Goal: Find specific page/section: Find specific page/section

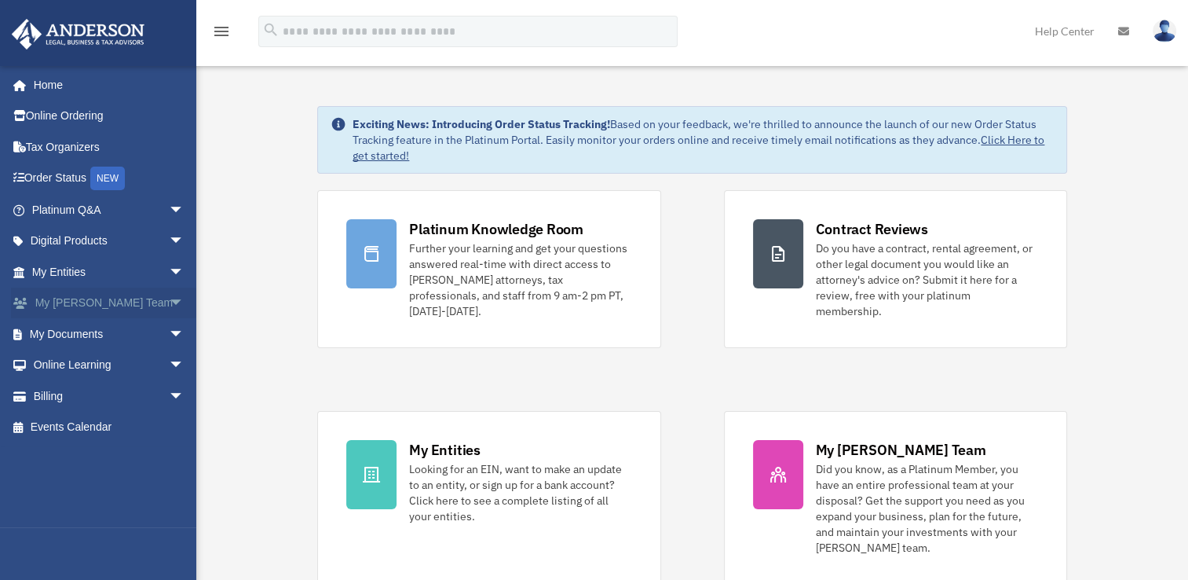
click at [96, 302] on link "My Anderson Team arrow_drop_down" at bounding box center [109, 302] width 197 height 31
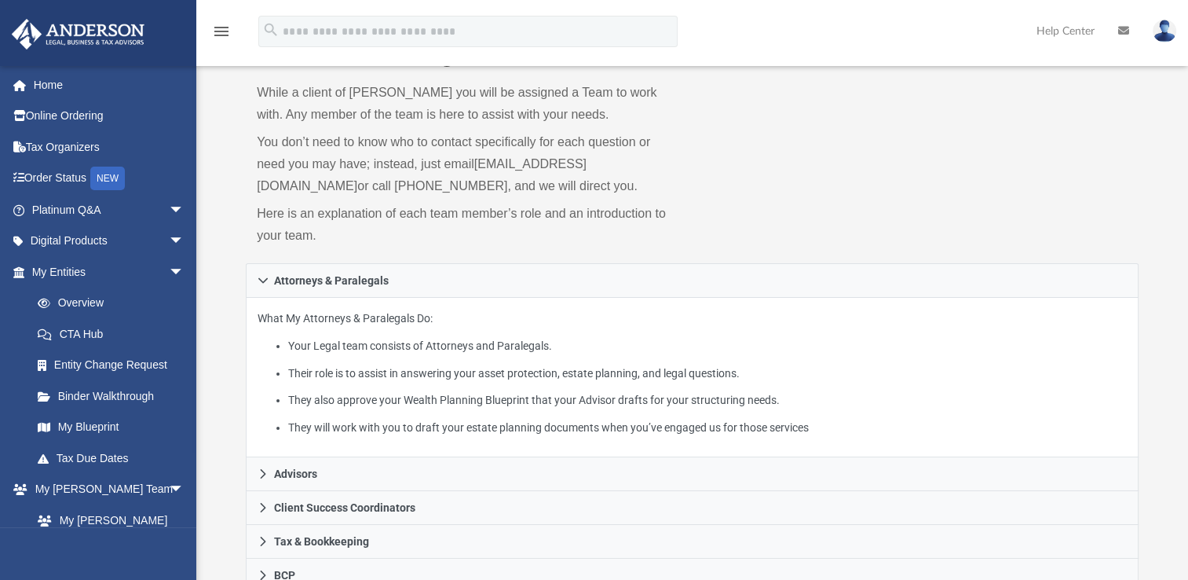
scroll to position [157, 0]
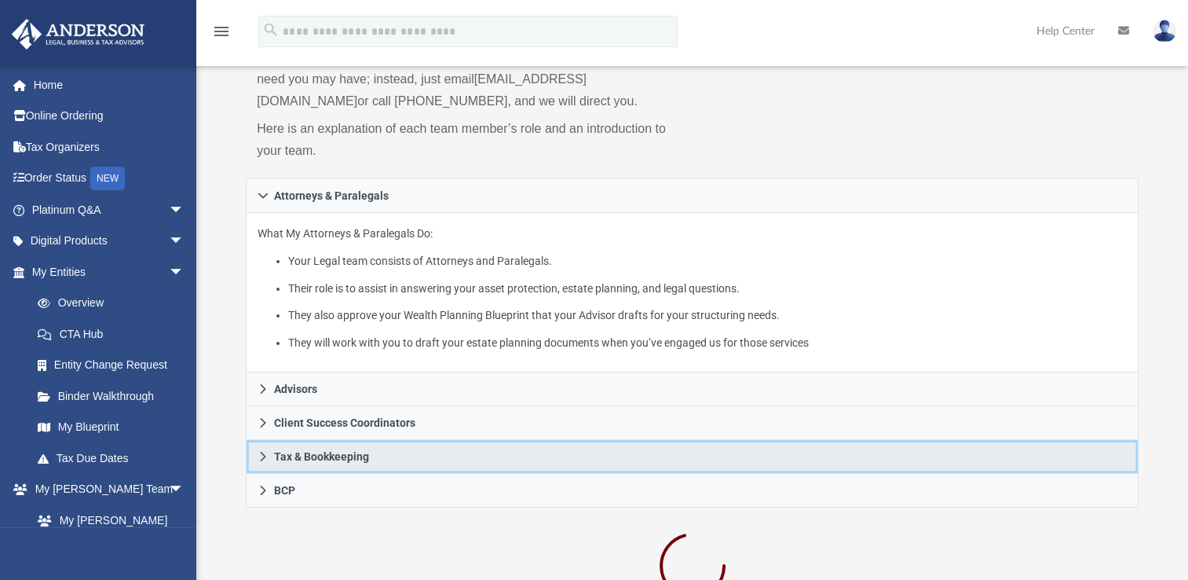
click at [418, 462] on link "Tax & Bookkeeping" at bounding box center [692, 457] width 893 height 34
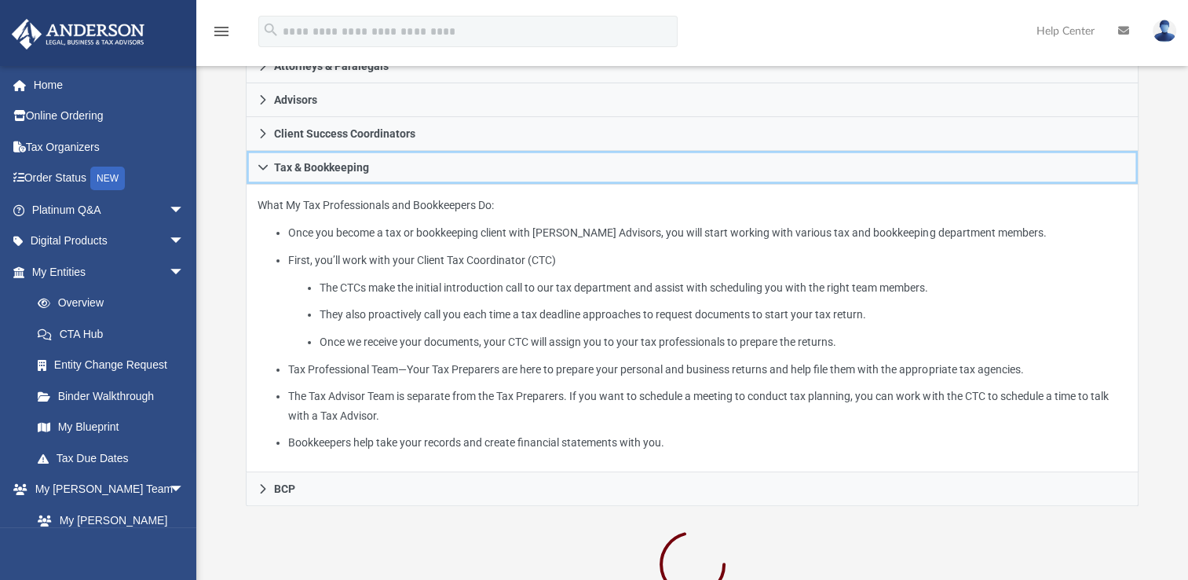
scroll to position [314, 0]
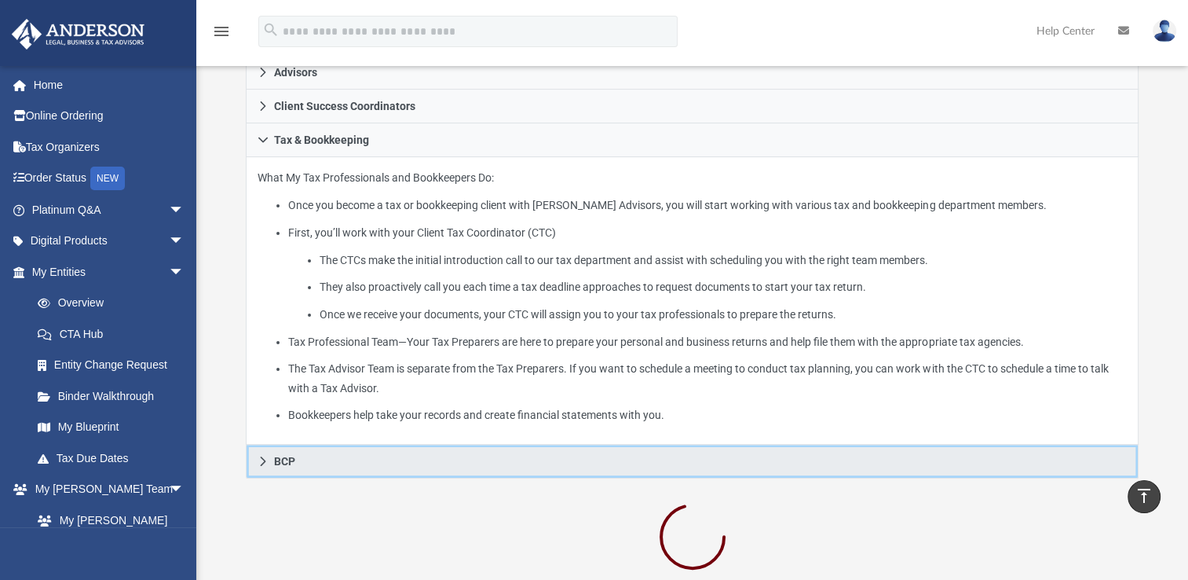
click at [361, 462] on link "BCP" at bounding box center [692, 461] width 893 height 34
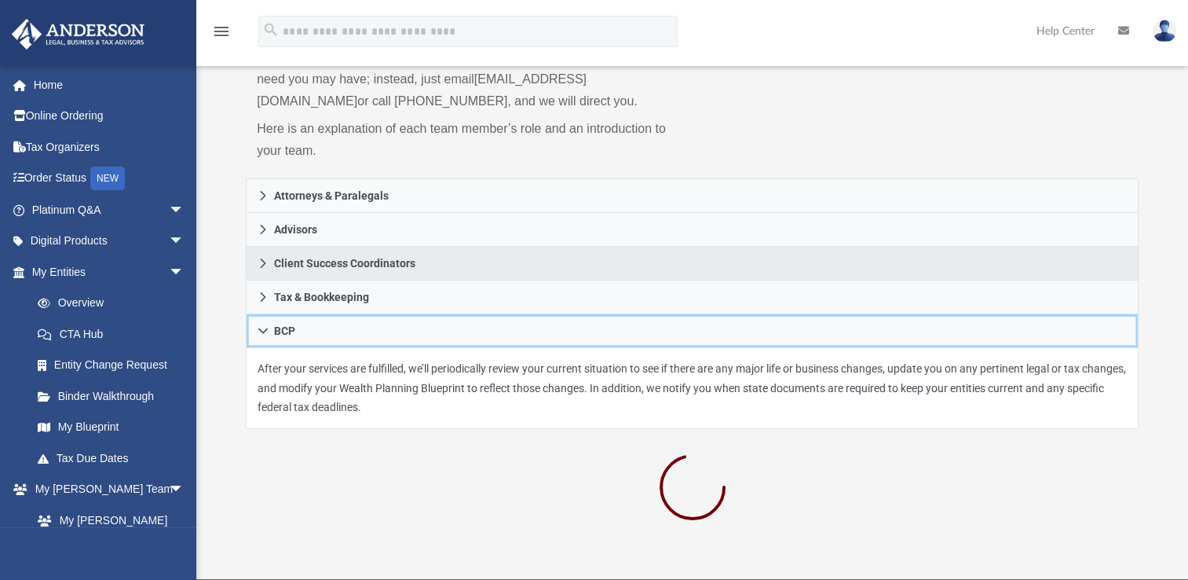
scroll to position [79, 0]
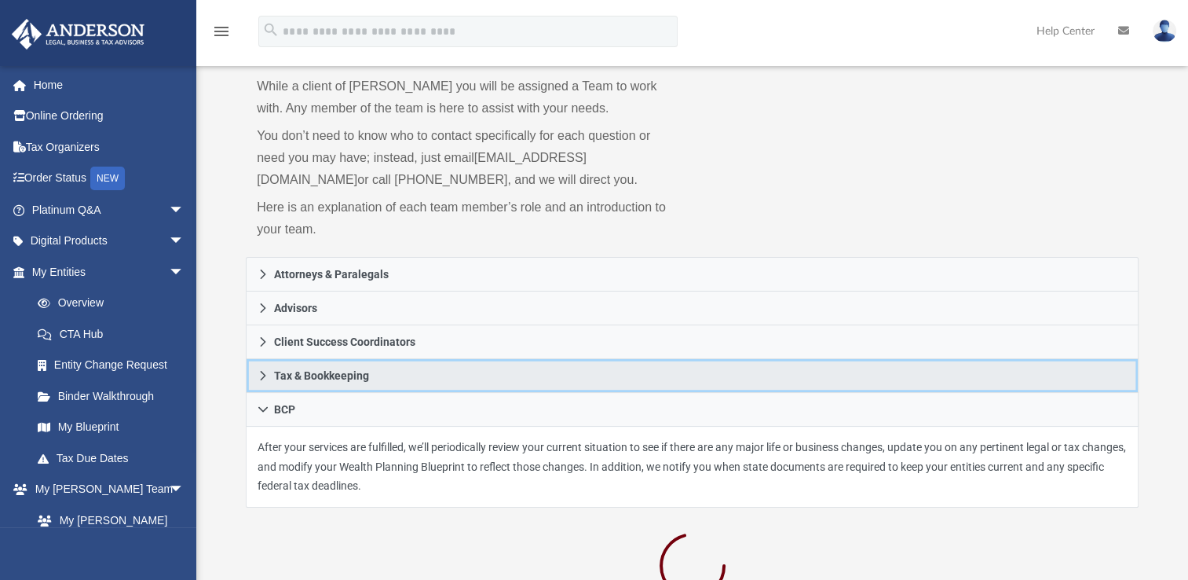
click at [444, 372] on link "Tax & Bookkeeping" at bounding box center [692, 376] width 893 height 34
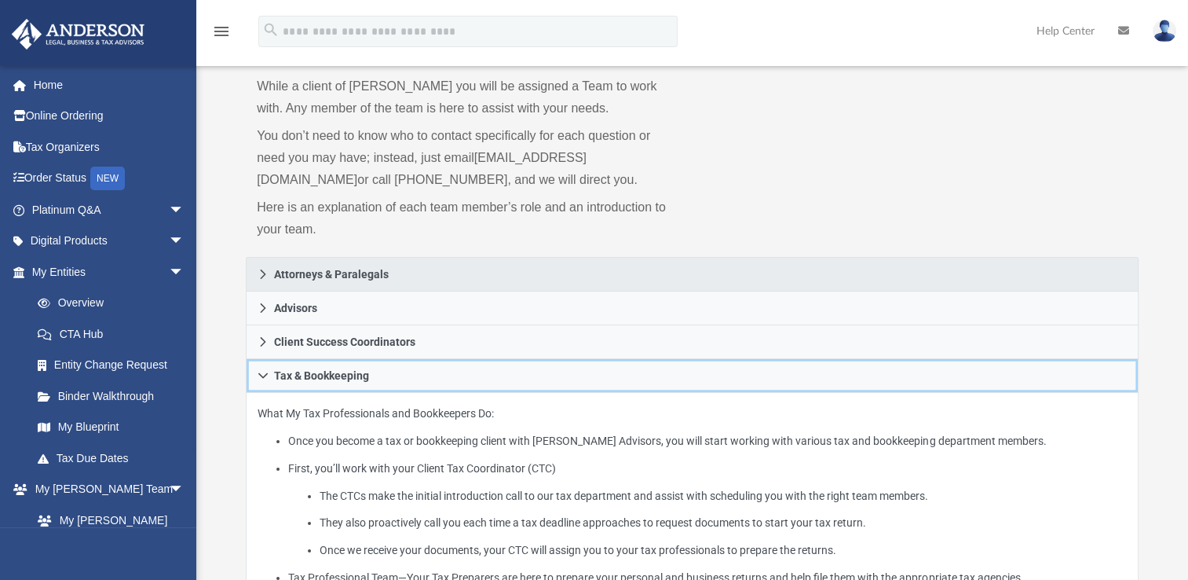
scroll to position [236, 0]
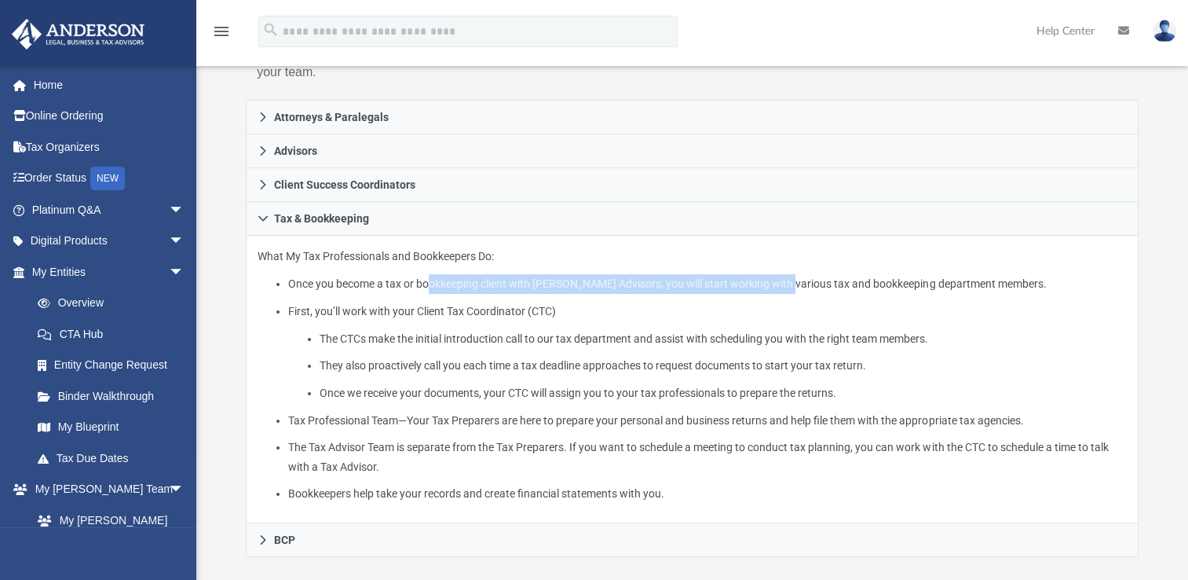
drag, startPoint x: 430, startPoint y: 286, endPoint x: 790, endPoint y: 283, distance: 359.7
click at [790, 283] on li "Once you become a tax or bookkeeping client with Anderson Advisors, you will st…" at bounding box center [707, 284] width 839 height 20
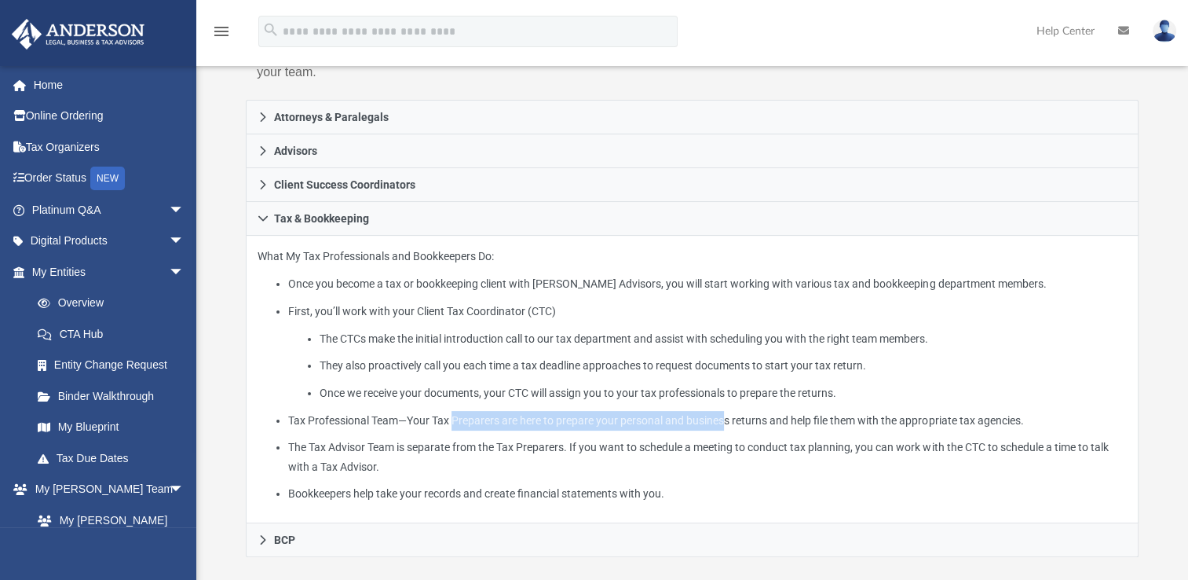
drag, startPoint x: 449, startPoint y: 422, endPoint x: 718, endPoint y: 420, distance: 268.6
click at [718, 420] on li "Tax Professional Team—Your Tax Preparers are here to prepare your personal and …" at bounding box center [707, 421] width 839 height 20
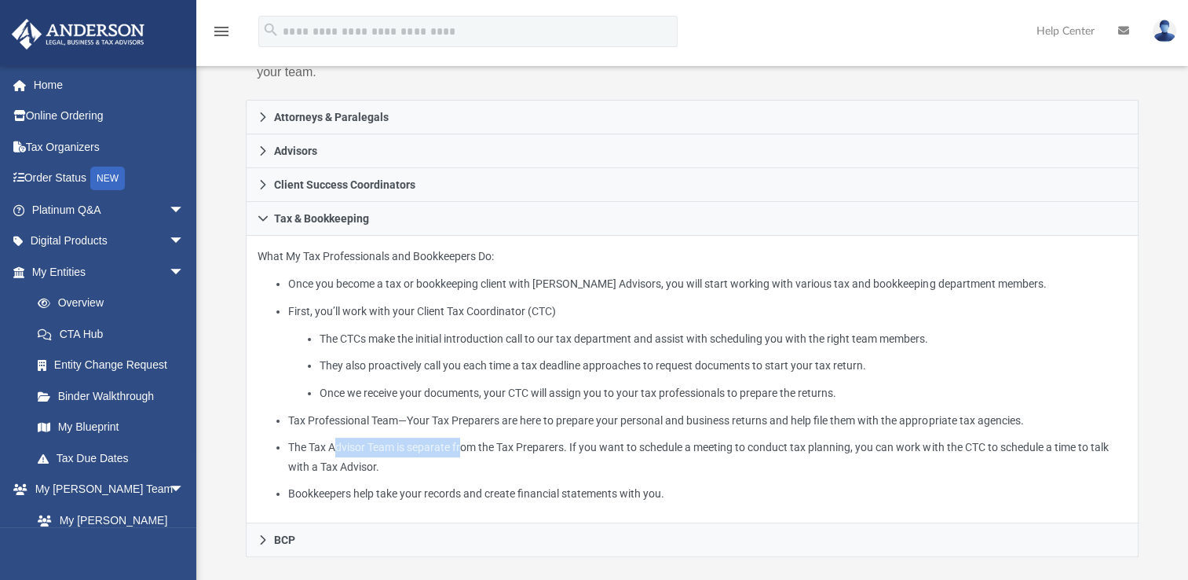
drag, startPoint x: 331, startPoint y: 444, endPoint x: 459, endPoint y: 439, distance: 128.1
click at [459, 439] on li "The Tax Advisor Team is separate from the Tax Preparers. If you want to schedul…" at bounding box center [707, 456] width 839 height 38
drag, startPoint x: 459, startPoint y: 439, endPoint x: 342, endPoint y: 470, distance: 120.4
click at [342, 470] on li "The Tax Advisor Team is separate from the Tax Preparers. If you want to schedul…" at bounding box center [707, 456] width 839 height 38
drag, startPoint x: 342, startPoint y: 470, endPoint x: 518, endPoint y: 452, distance: 176.1
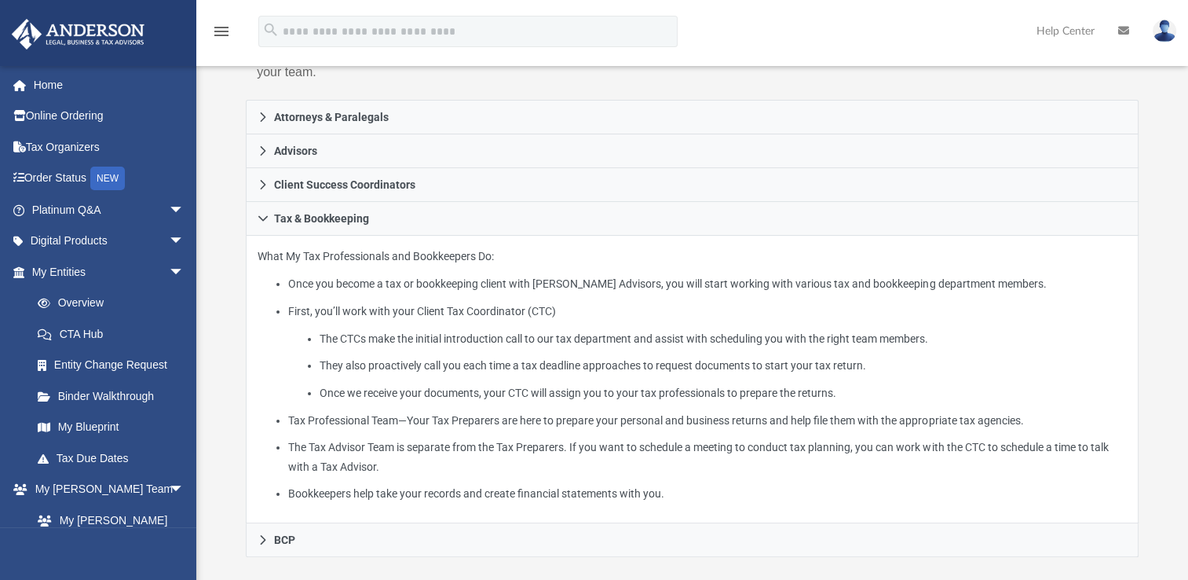
click at [518, 452] on li "The Tax Advisor Team is separate from the Tax Preparers. If you want to schedul…" at bounding box center [707, 456] width 839 height 38
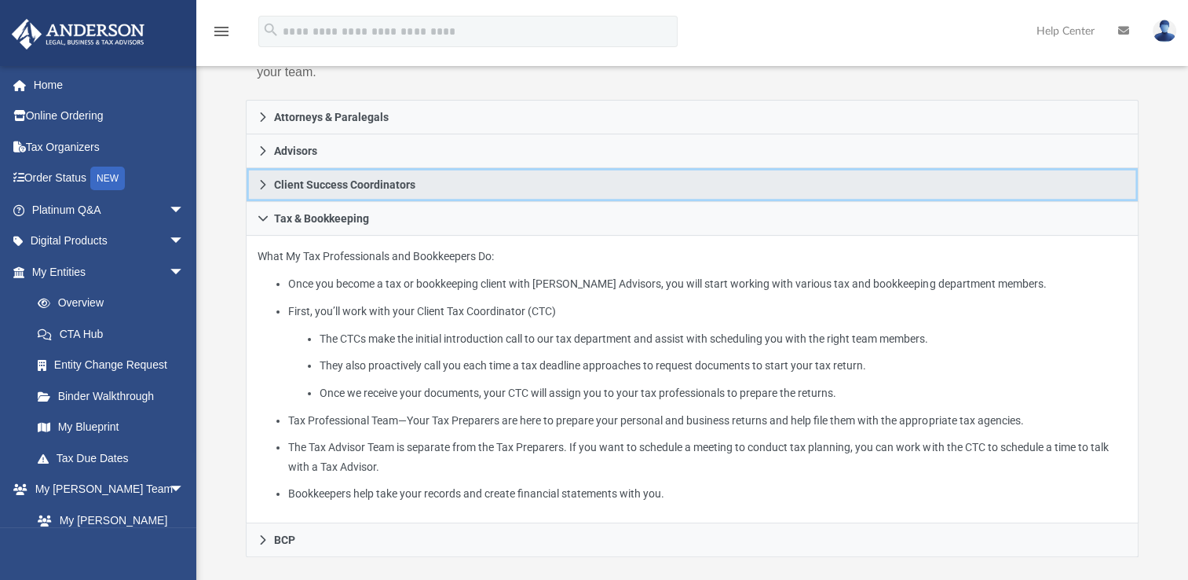
click at [258, 188] on icon at bounding box center [263, 184] width 11 height 11
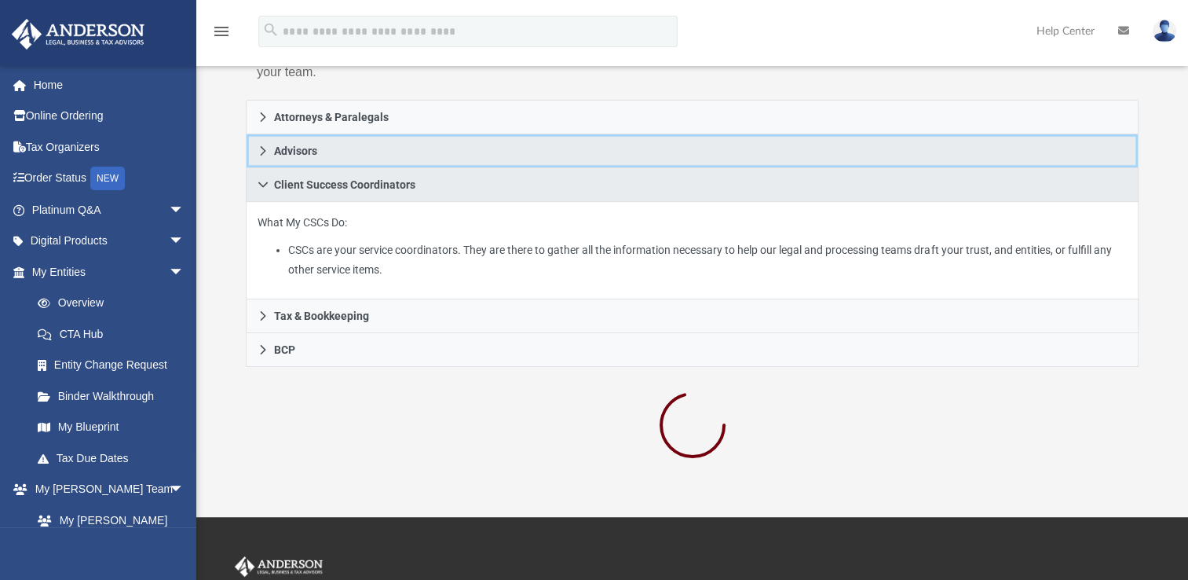
click at [258, 152] on icon at bounding box center [263, 150] width 11 height 11
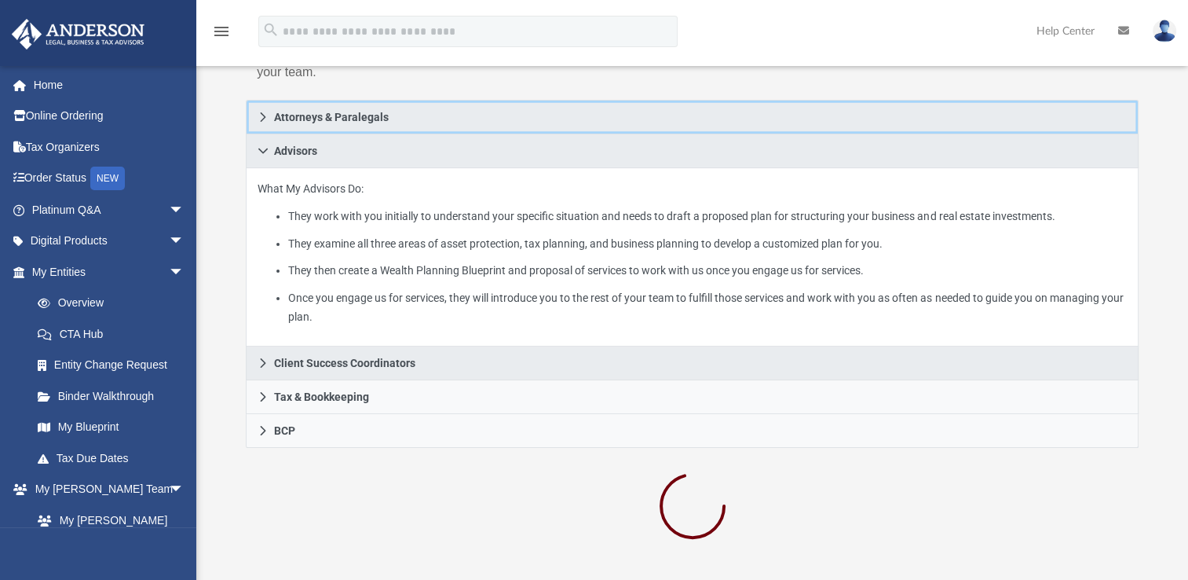
click at [270, 121] on link "Attorneys & Paralegals" at bounding box center [692, 117] width 893 height 35
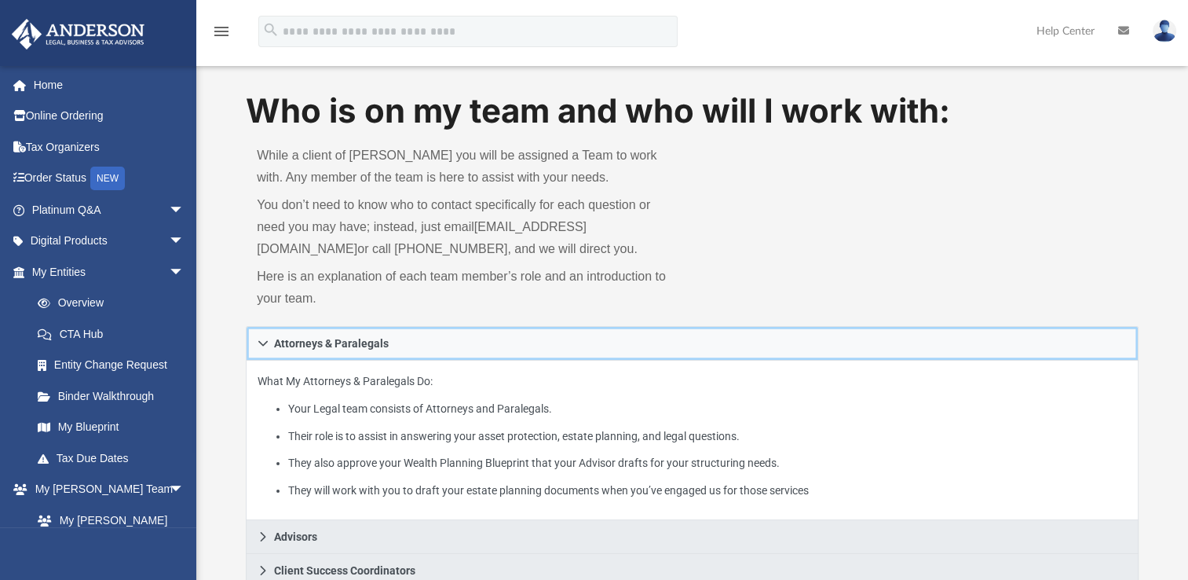
scroll to position [0, 0]
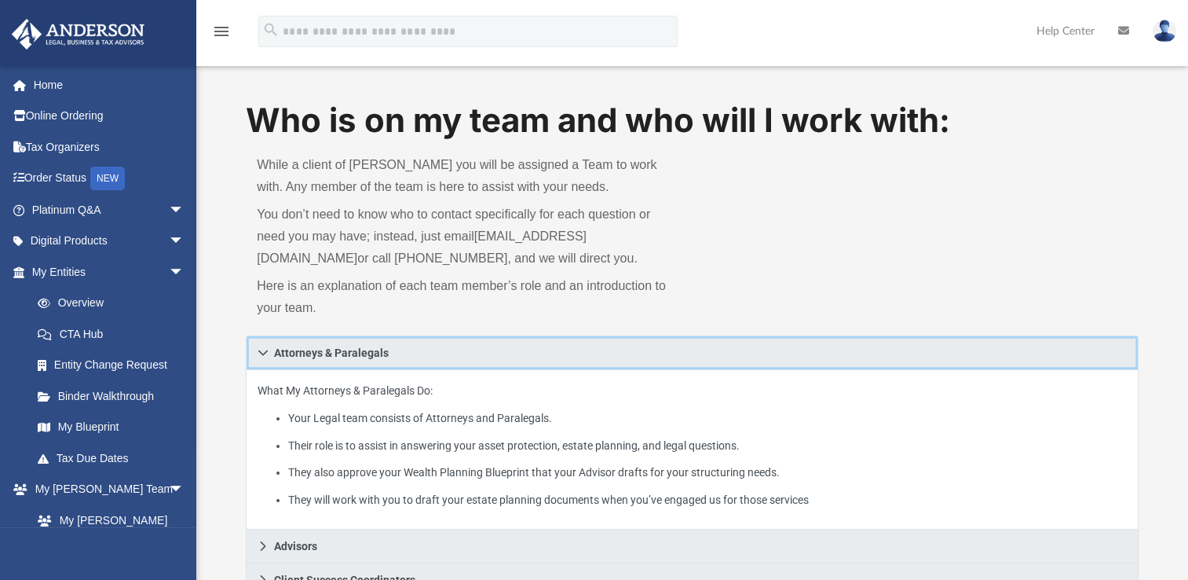
click at [265, 352] on icon at bounding box center [262, 352] width 9 height 5
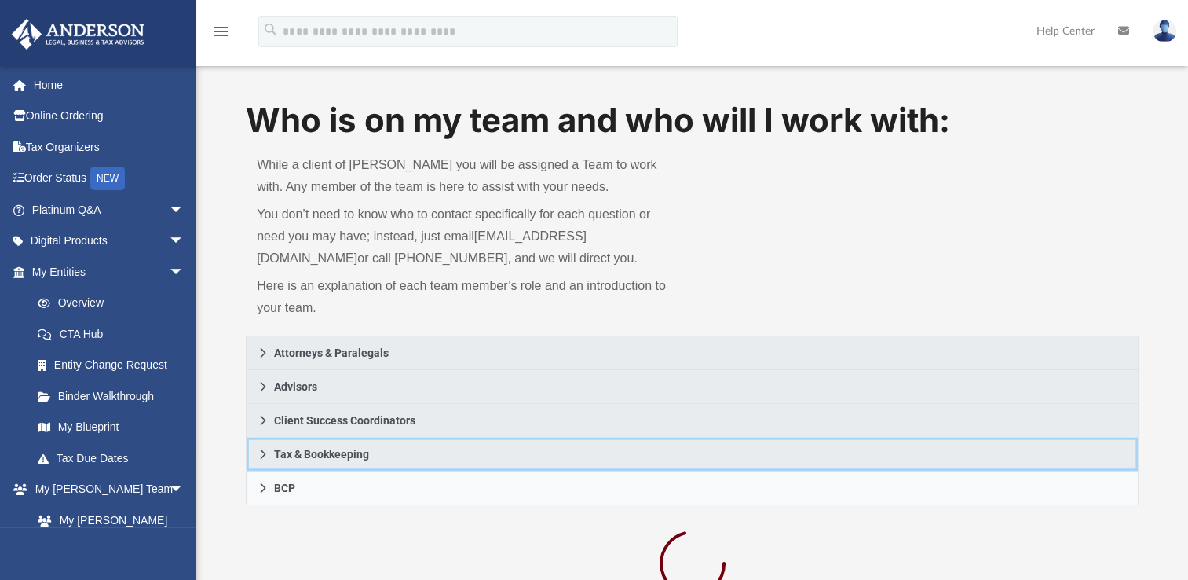
click at [266, 450] on icon at bounding box center [263, 453] width 11 height 11
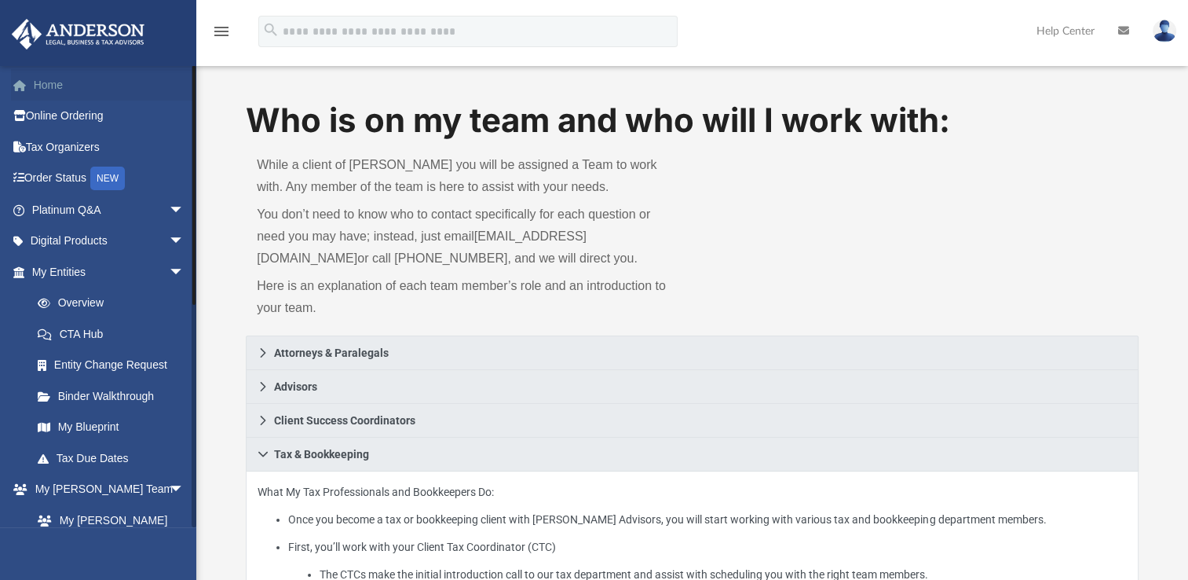
click at [63, 93] on link "Home" at bounding box center [109, 84] width 197 height 31
